Goal: Complete application form

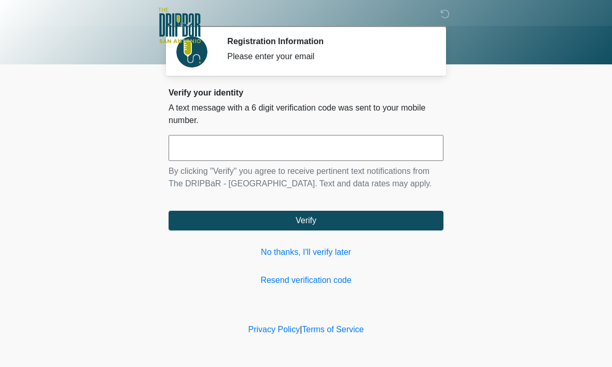
scroll to position [1, 0]
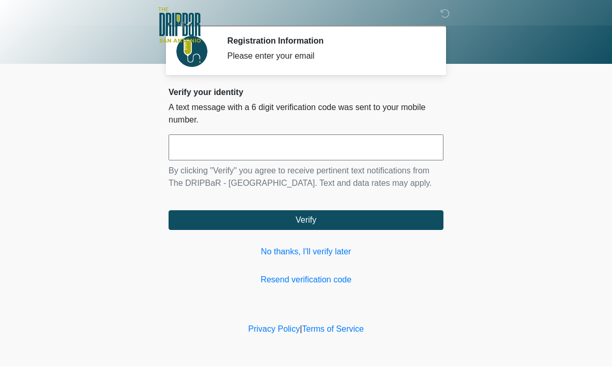
click at [395, 127] on div "Verify your identity A text message with a 6 digit verification code was sent t…" at bounding box center [306, 187] width 275 height 199
click at [408, 153] on input "text" at bounding box center [306, 148] width 275 height 26
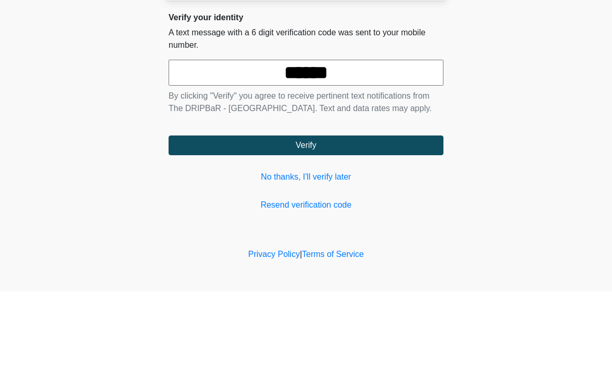
type input "******"
click at [306, 211] on button "Verify" at bounding box center [306, 221] width 275 height 20
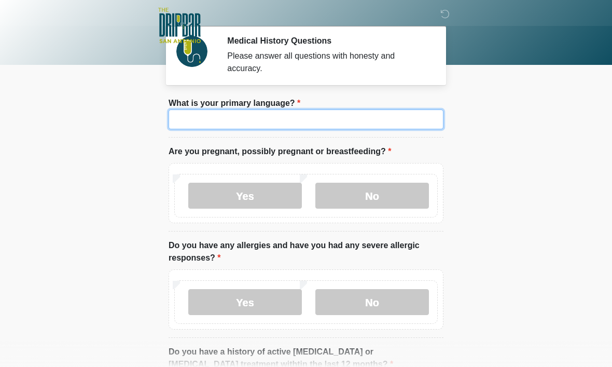
click at [386, 122] on input "What is your primary language?" at bounding box center [306, 119] width 275 height 20
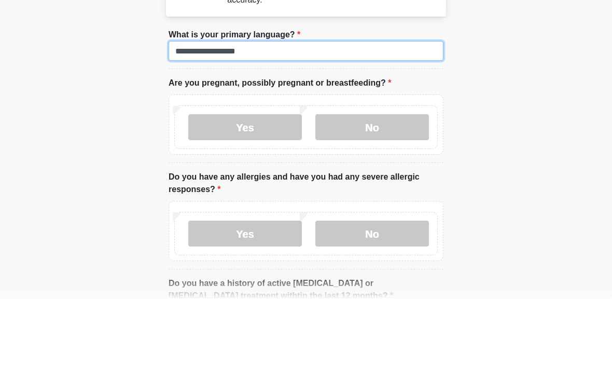
type input "**********"
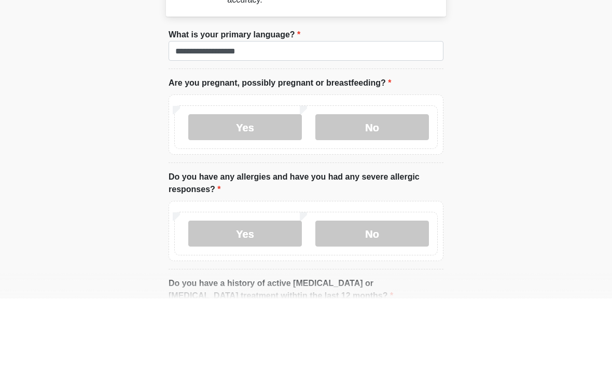
click at [387, 183] on label "No" at bounding box center [372, 196] width 114 height 26
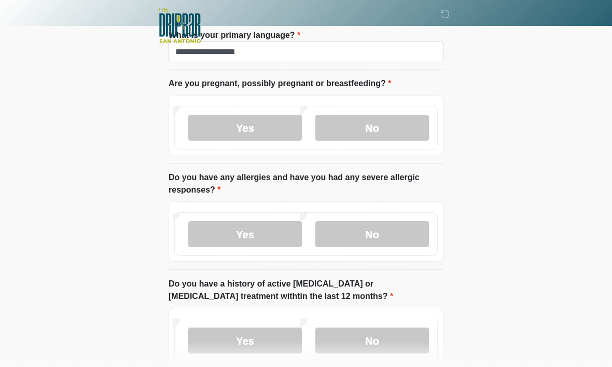
click at [402, 221] on label "No" at bounding box center [372, 234] width 114 height 26
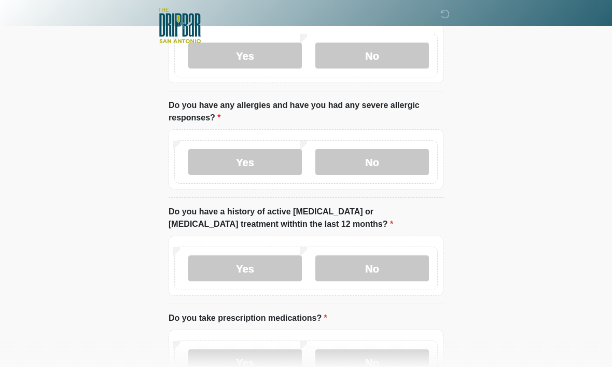
click at [391, 271] on label "No" at bounding box center [372, 268] width 114 height 26
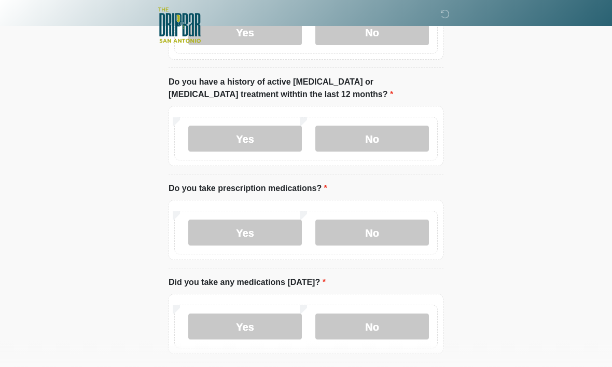
scroll to position [270, 0]
click at [406, 240] on label "No" at bounding box center [372, 232] width 114 height 26
click at [402, 328] on label "No" at bounding box center [372, 326] width 114 height 26
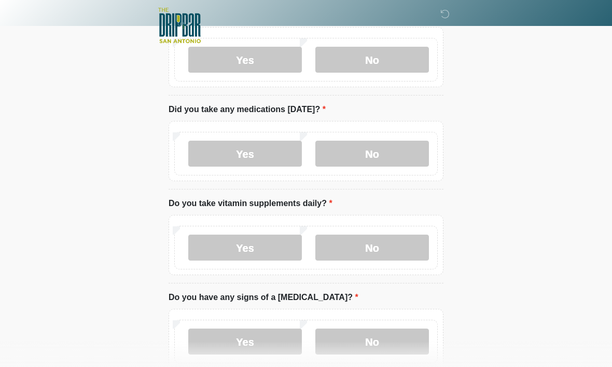
scroll to position [450, 0]
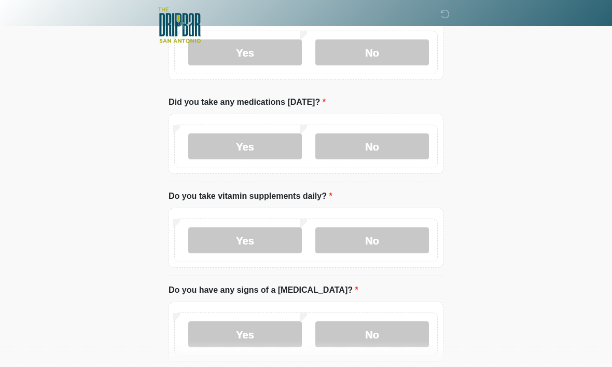
click at [397, 240] on label "No" at bounding box center [372, 241] width 114 height 26
click at [404, 331] on label "No" at bounding box center [372, 334] width 114 height 26
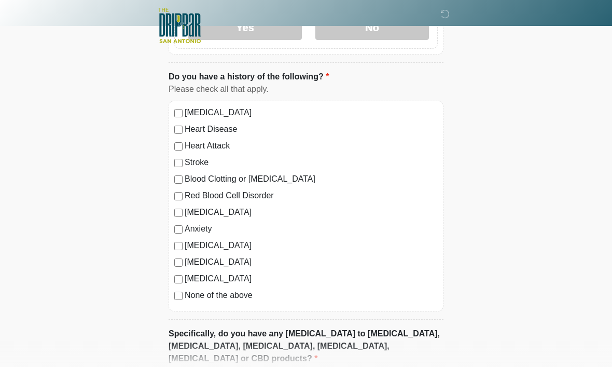
scroll to position [758, 0]
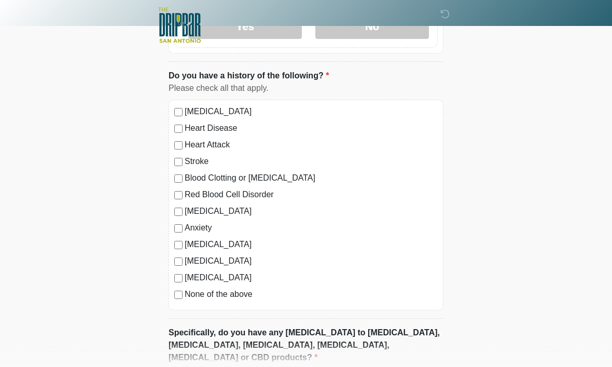
click at [242, 292] on label "None of the above" at bounding box center [311, 294] width 253 height 12
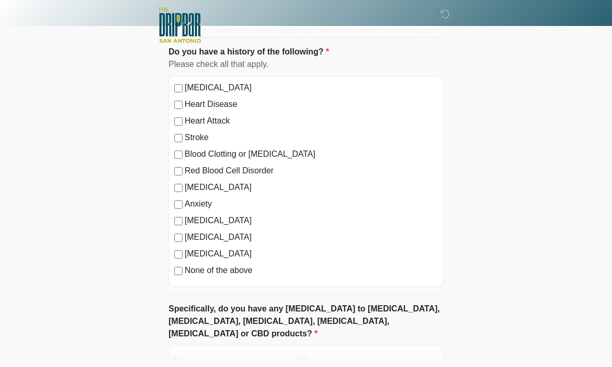
scroll to position [863, 0]
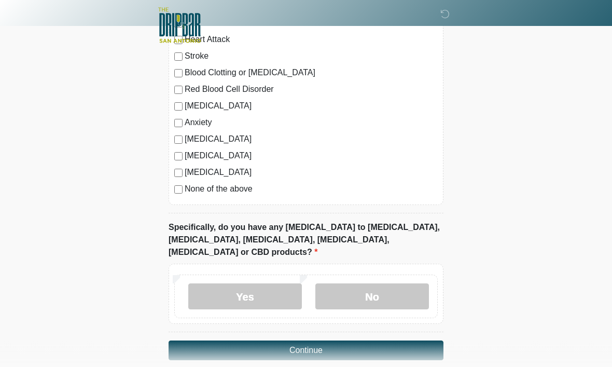
click at [400, 285] on label "No" at bounding box center [372, 297] width 114 height 26
click at [400, 341] on button "Continue" at bounding box center [306, 351] width 275 height 20
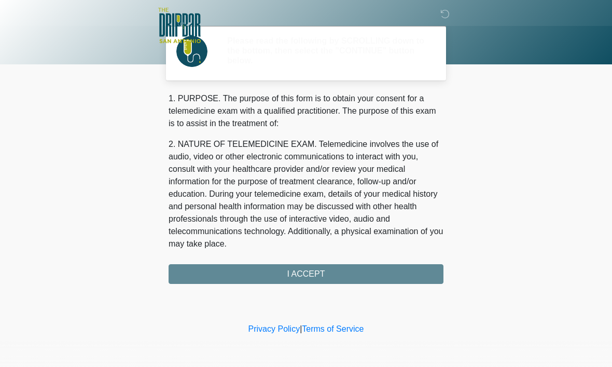
scroll to position [0, 0]
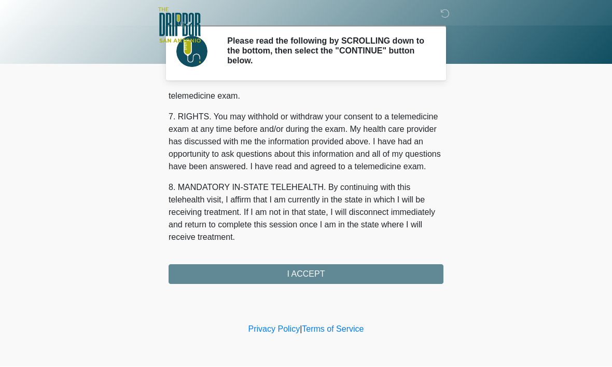
click at [373, 273] on div "1. PURPOSE. The purpose of this form is to obtain your consent for a telemedici…" at bounding box center [306, 188] width 275 height 191
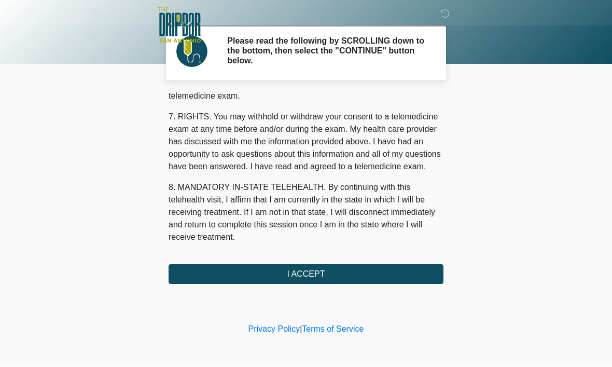
scroll to position [467, 0]
click at [370, 272] on button "I ACCEPT" at bounding box center [306, 275] width 275 height 20
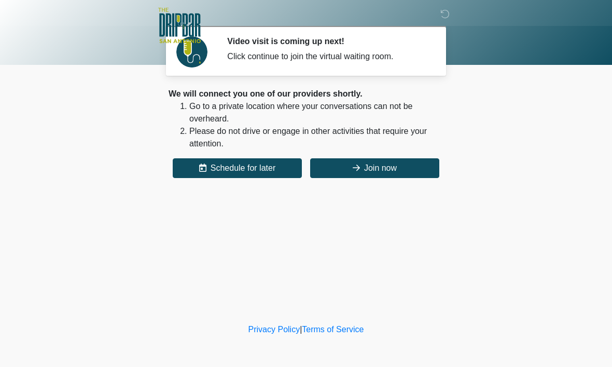
click at [344, 166] on button "Join now" at bounding box center [374, 168] width 129 height 20
